Goal: Task Accomplishment & Management: Use online tool/utility

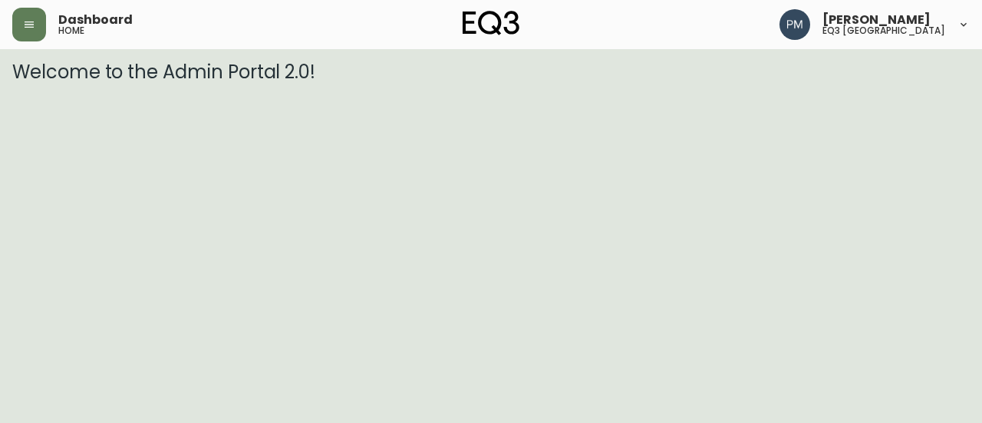
click at [30, 45] on div "Dashboard home [PERSON_NAME] eq3 [GEOGRAPHIC_DATA]" at bounding box center [490, 24] width 957 height 49
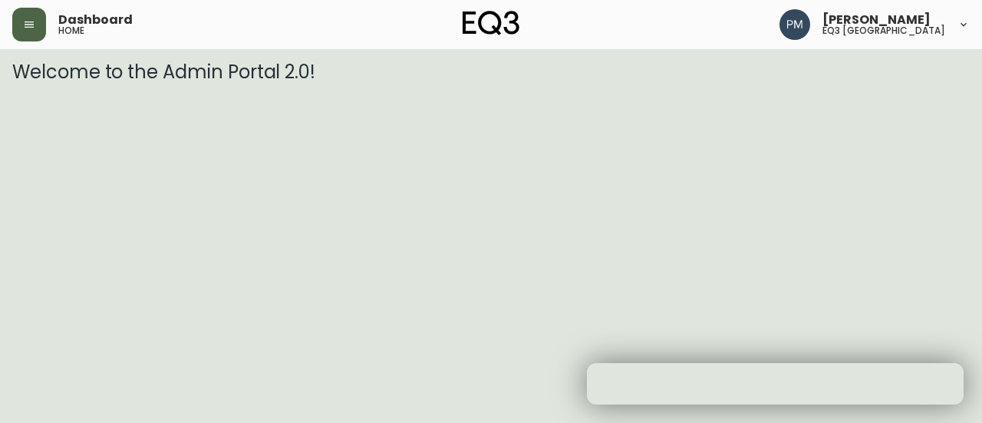
click at [31, 29] on icon "button" at bounding box center [29, 24] width 12 height 12
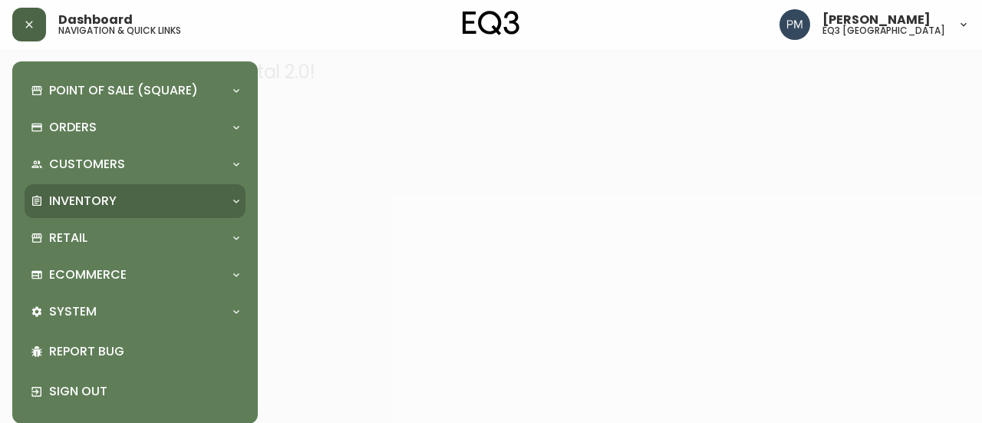
click at [100, 206] on p "Inventory" at bounding box center [82, 200] width 67 height 17
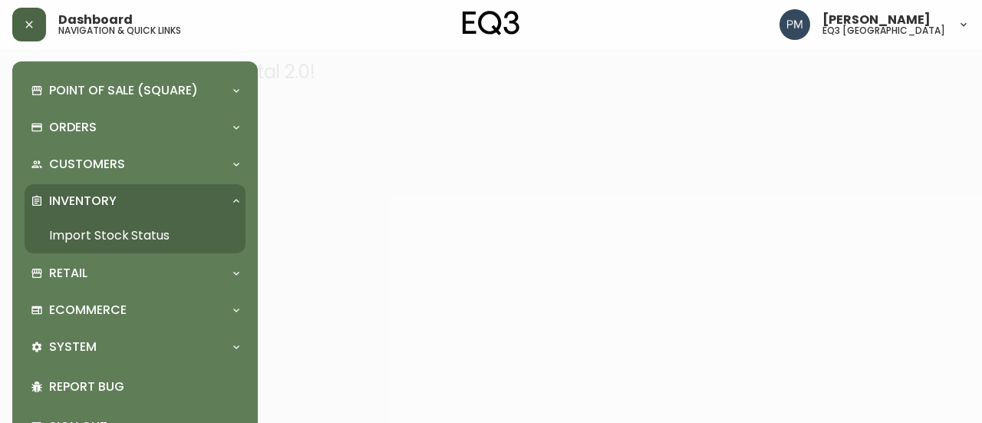
click at [95, 239] on link "Import Stock Status" at bounding box center [135, 235] width 221 height 35
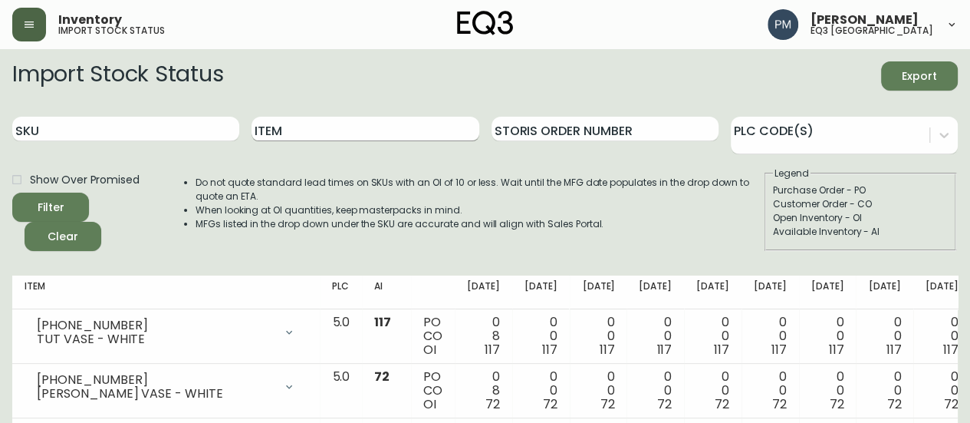
click at [367, 123] on input "Item" at bounding box center [365, 129] width 227 height 25
click at [12, 192] on button "Filter" at bounding box center [50, 206] width 77 height 29
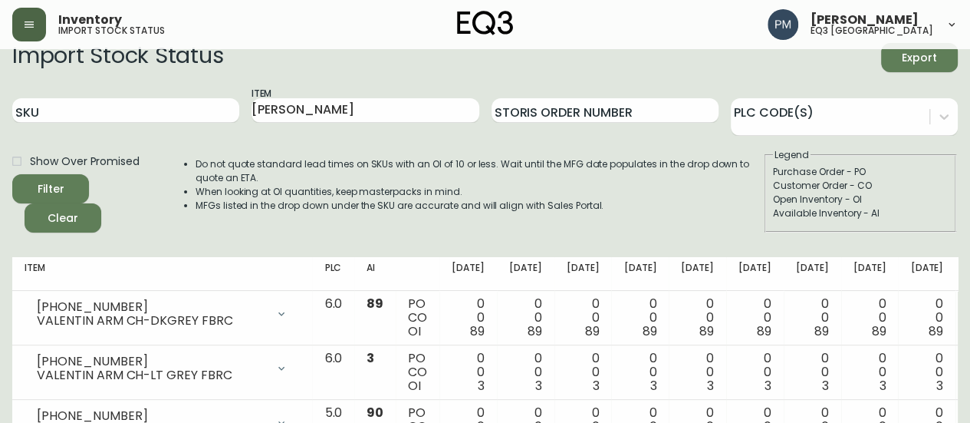
scroll to position [15, 0]
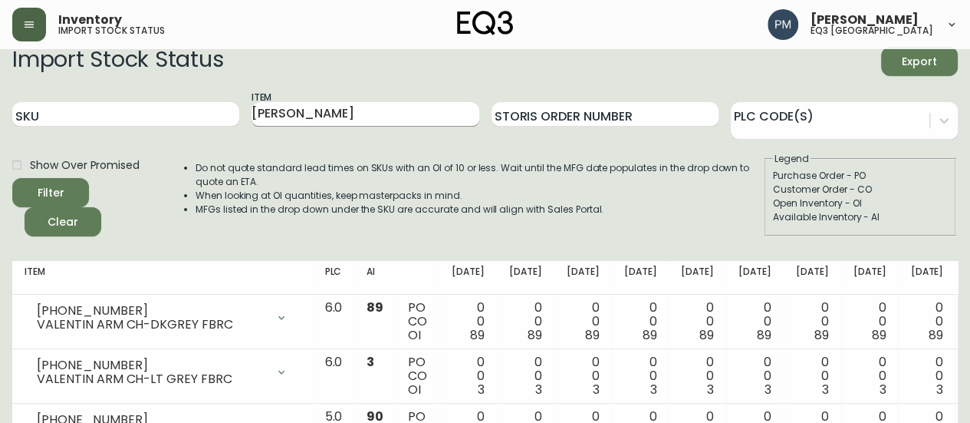
click at [271, 111] on input "[PERSON_NAME]" at bounding box center [365, 114] width 227 height 25
type input "F"
click at [12, 178] on button "Filter" at bounding box center [50, 192] width 77 height 29
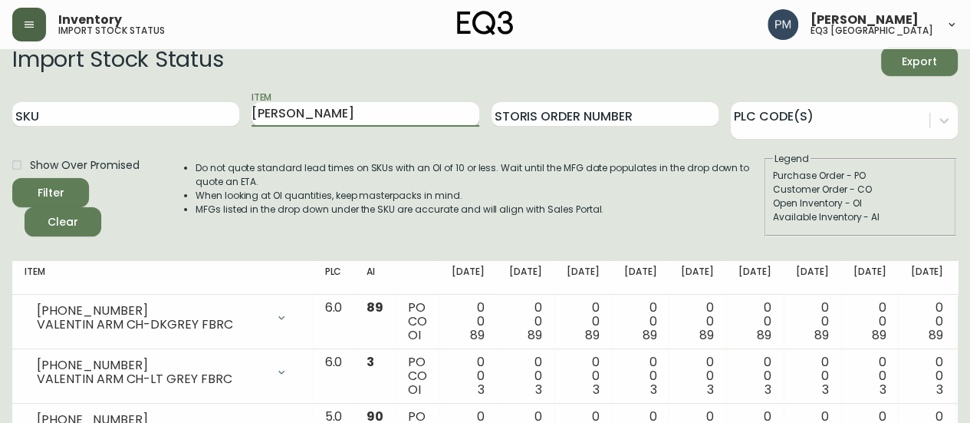
scroll to position [0, 0]
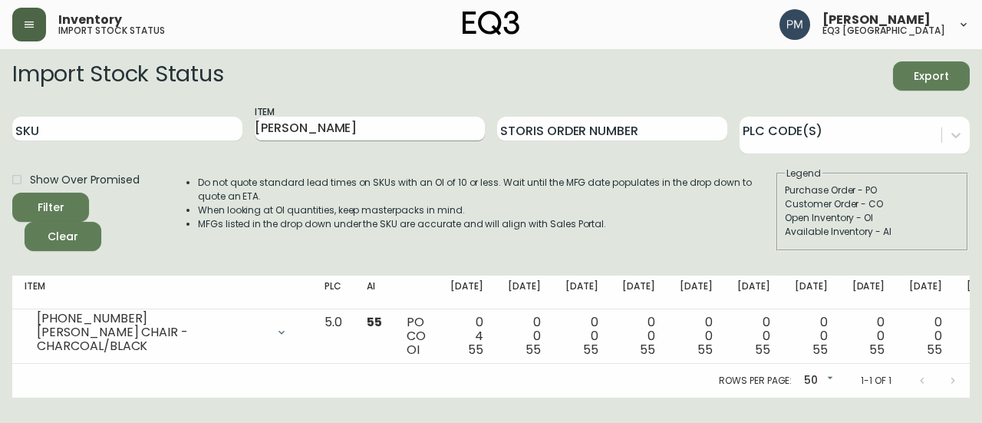
click at [271, 111] on div "[PERSON_NAME]" at bounding box center [370, 129] width 230 height 50
click at [283, 128] on input "[PERSON_NAME]" at bounding box center [370, 129] width 230 height 25
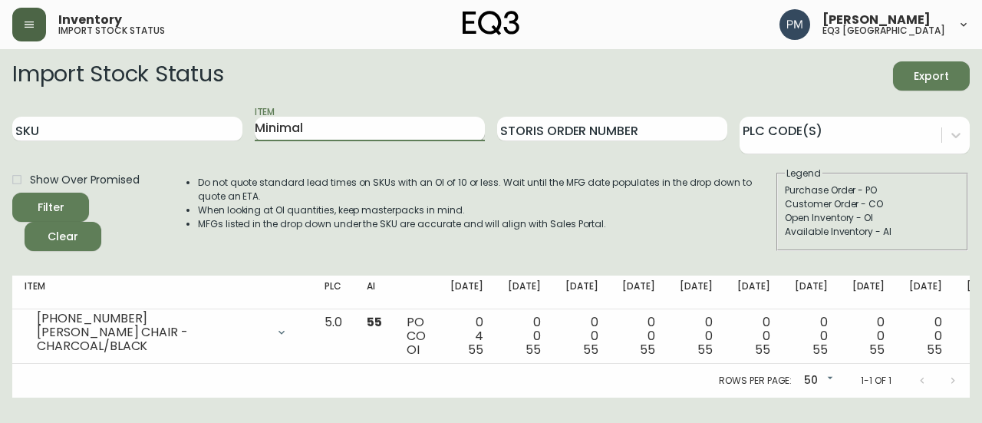
click at [12, 192] on button "Filter" at bounding box center [50, 206] width 77 height 29
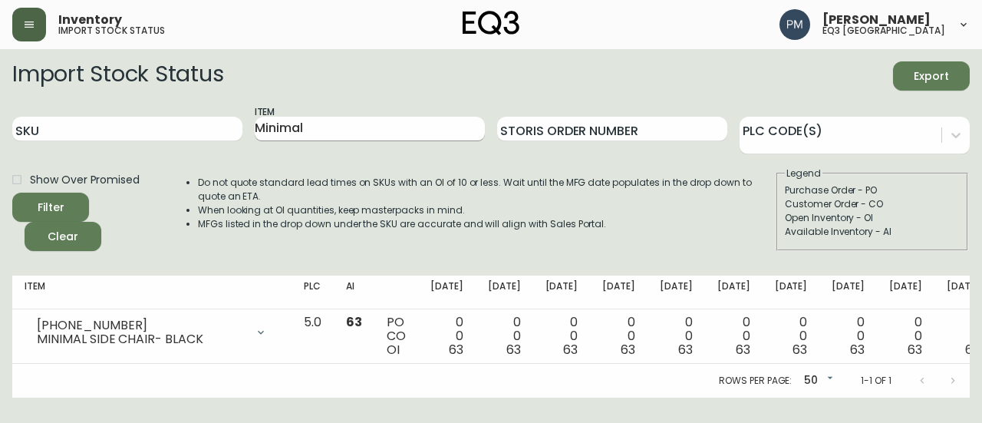
click at [287, 125] on input "Minimal" at bounding box center [370, 129] width 230 height 25
click at [12, 192] on button "Filter" at bounding box center [50, 206] width 77 height 29
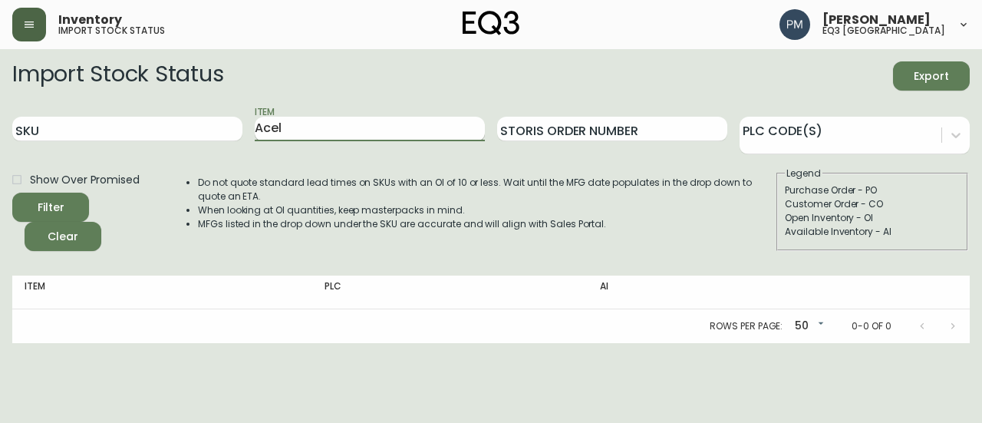
click at [12, 192] on button "Filter" at bounding box center [50, 206] width 77 height 29
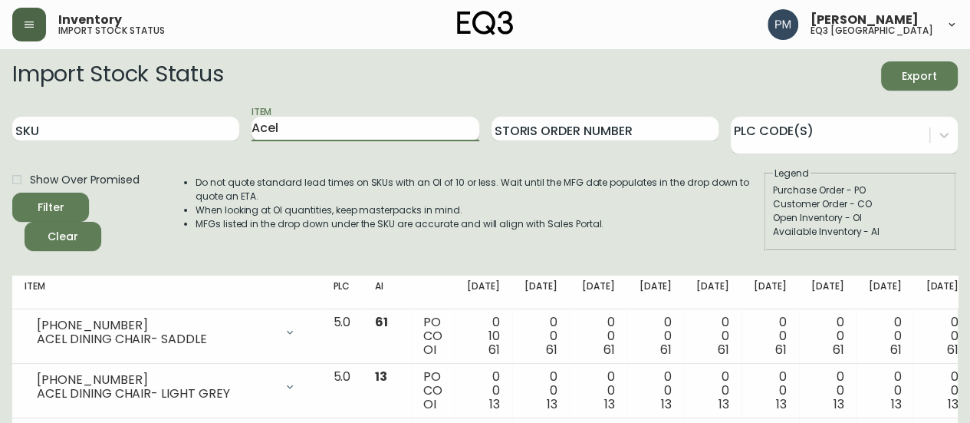
click at [285, 125] on input "Acel" at bounding box center [365, 129] width 227 height 25
type input "Minimal"
click at [12, 192] on button "Filter" at bounding box center [50, 206] width 77 height 29
